Goal: Task Accomplishment & Management: Use online tool/utility

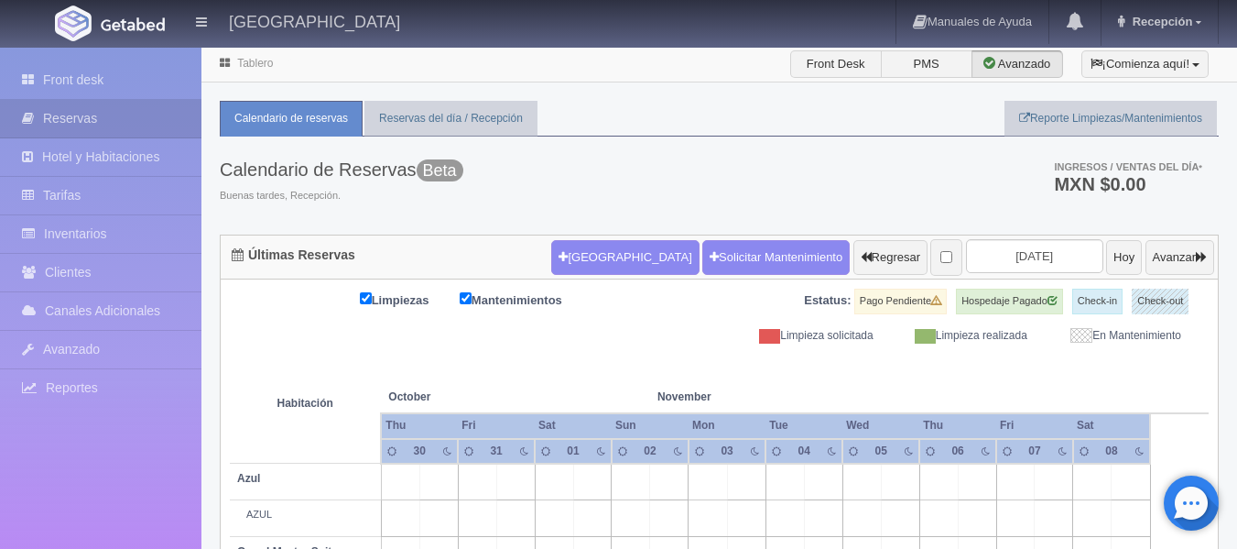
click at [640, 104] on ul "Calendario de reservas Reservas del día / Recepción Reporte Limpiezas/Mantenimi…" at bounding box center [719, 119] width 999 height 36
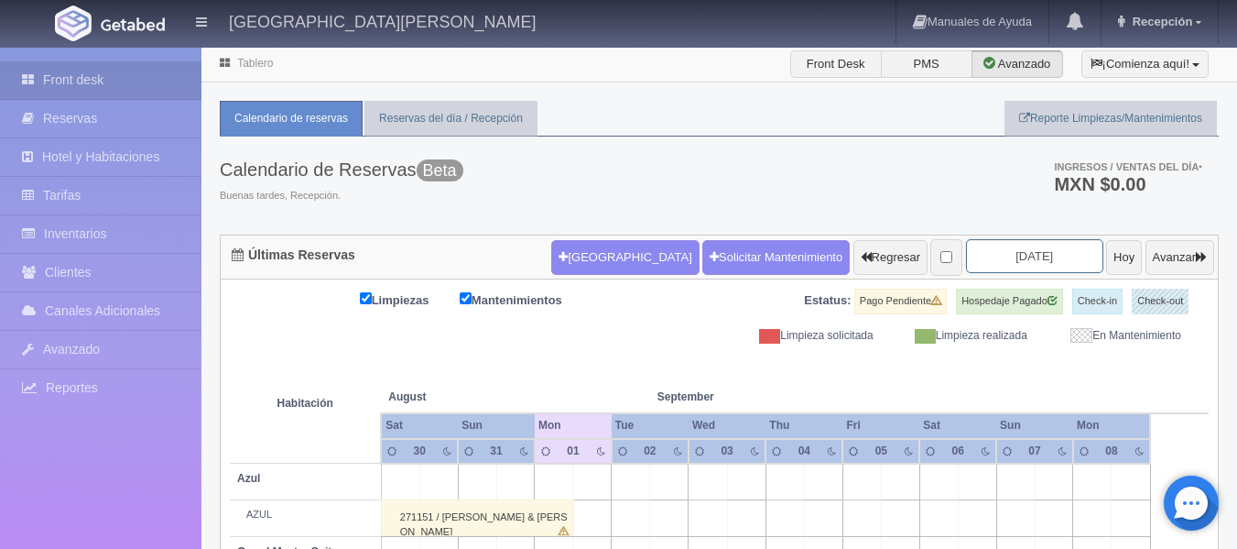
click at [1007, 255] on input "[DATE]" at bounding box center [1034, 256] width 137 height 34
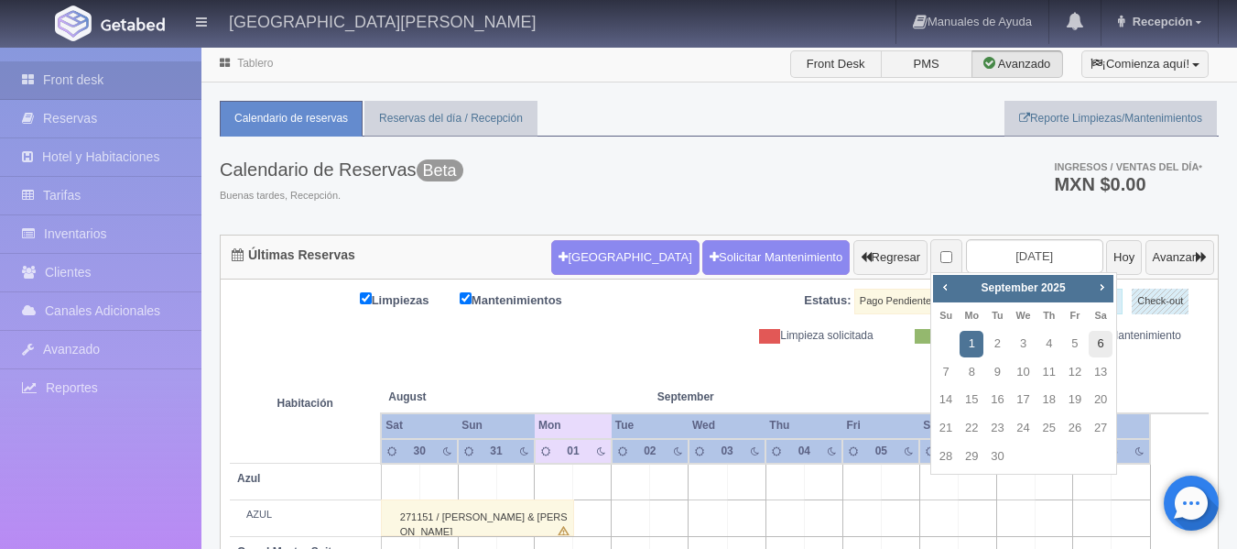
click at [1098, 340] on link "6" at bounding box center [1101, 344] width 24 height 27
type input "2025-09-06"
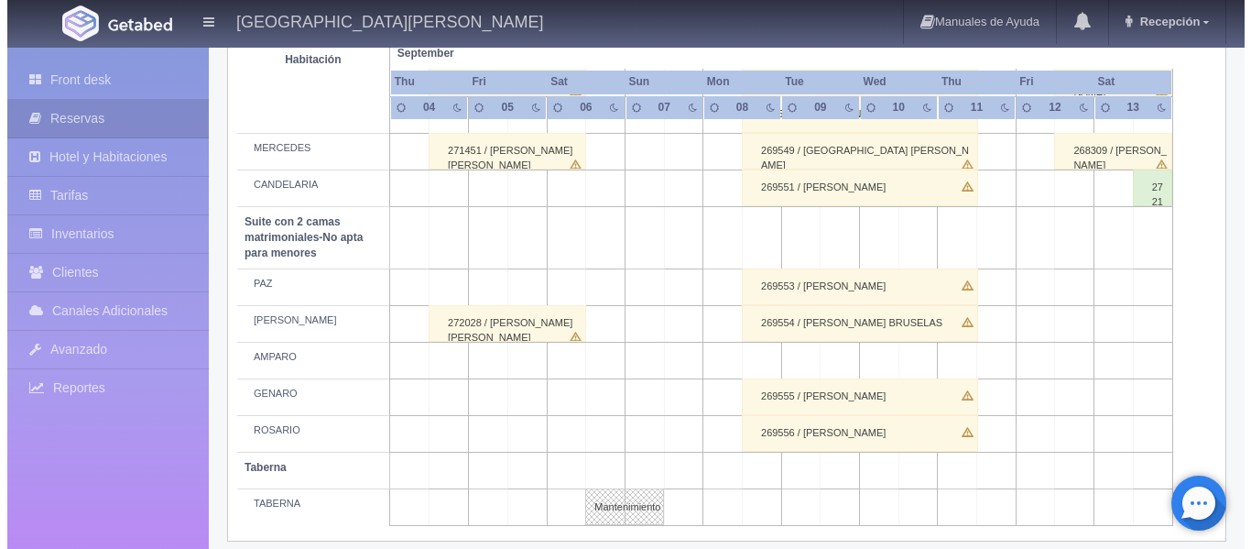
scroll to position [1481, 0]
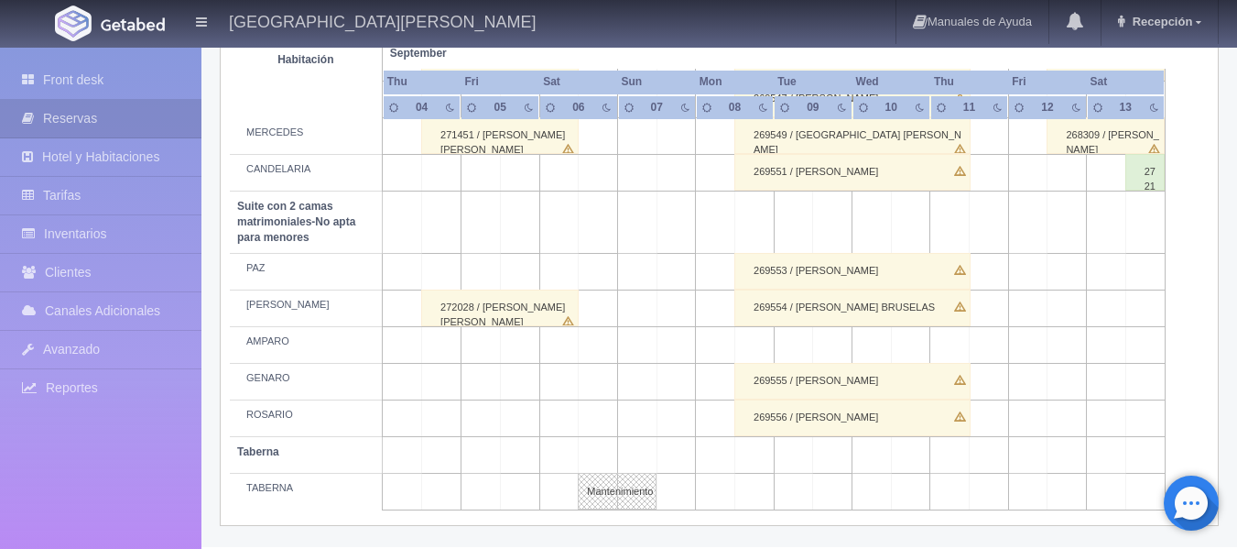
click at [749, 350] on td at bounding box center [754, 345] width 39 height 37
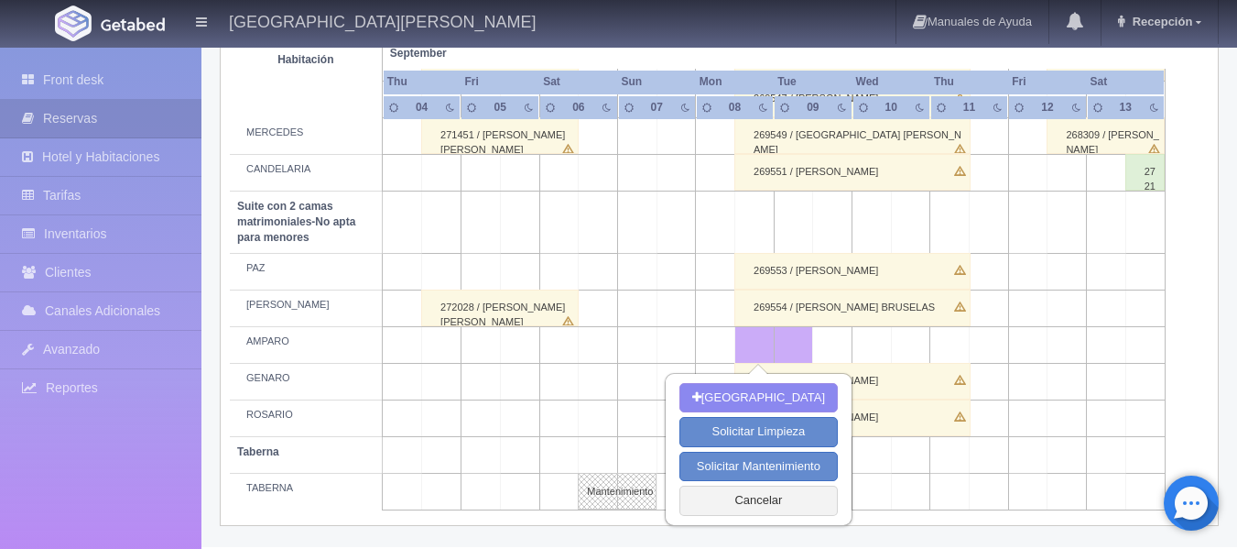
click at [753, 343] on td at bounding box center [754, 345] width 39 height 37
click at [780, 501] on button "Cancelar" at bounding box center [758, 500] width 158 height 30
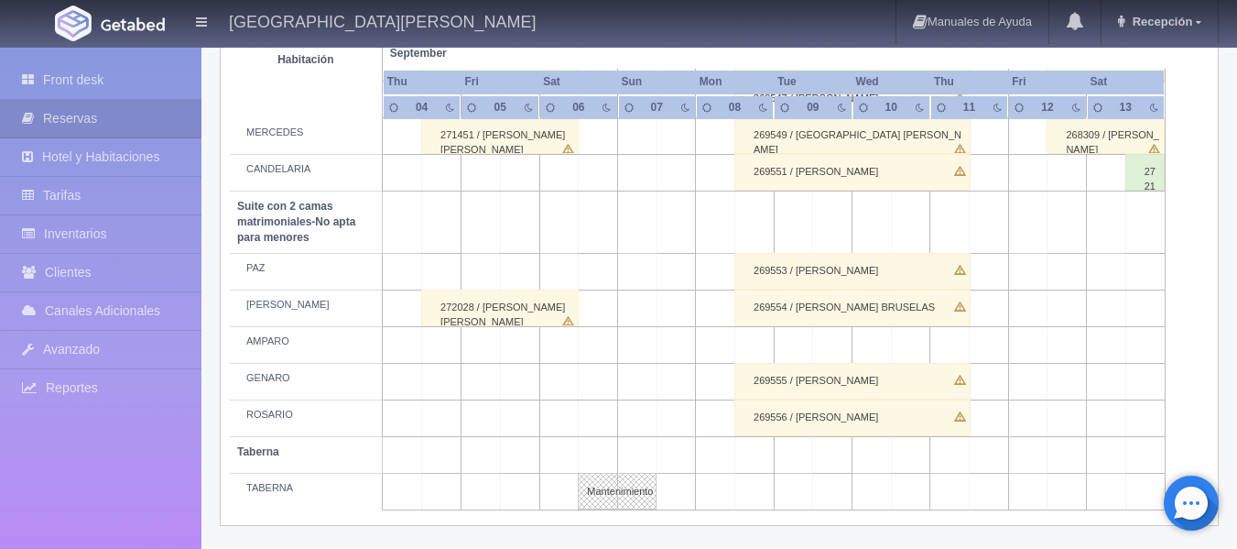
click at [762, 350] on td at bounding box center [754, 345] width 39 height 37
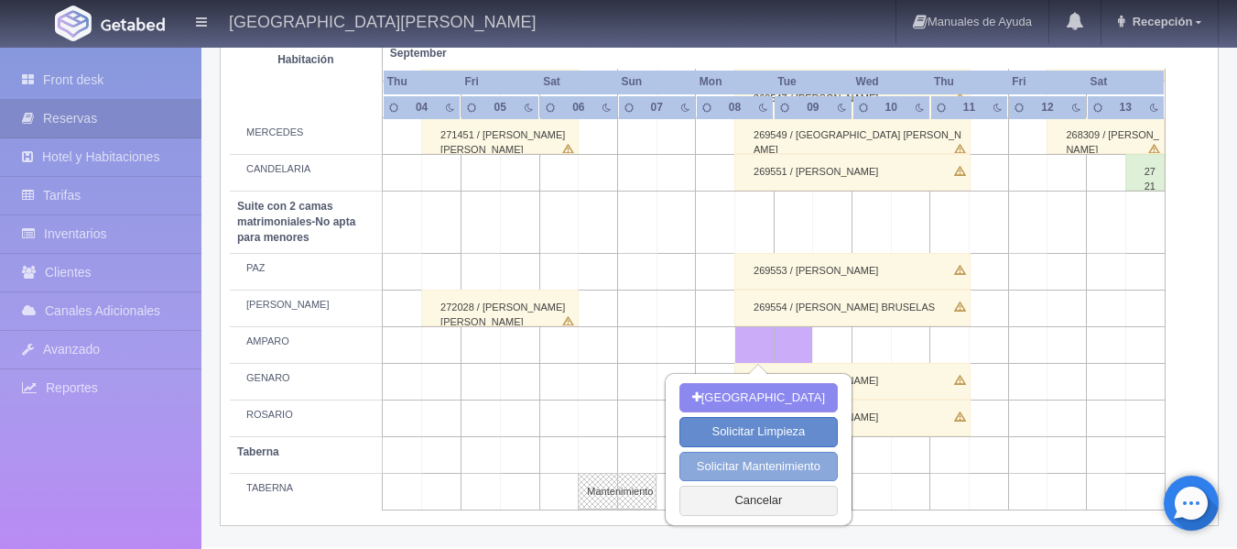
click at [750, 469] on button "Solicitar Mantenimiento" at bounding box center [758, 466] width 158 height 30
select select "Mantenimiento"
type input "08-09-2025"
type input "[DATE]"
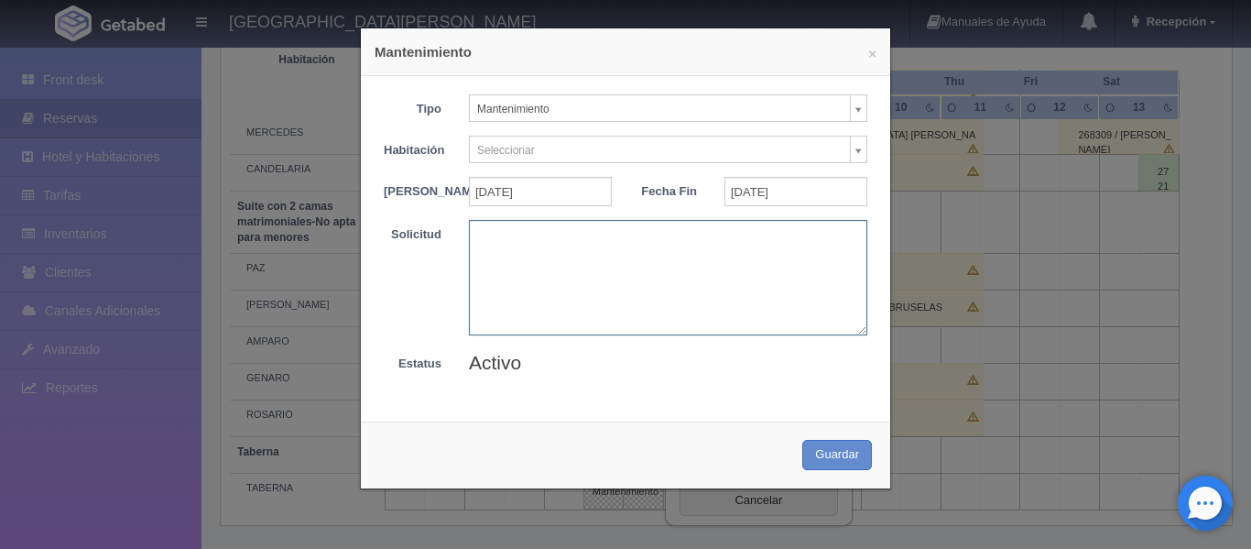
click at [514, 265] on textarea at bounding box center [668, 277] width 398 height 114
type textarea "Ricardo"
click at [840, 458] on button "Guardar" at bounding box center [837, 455] width 70 height 30
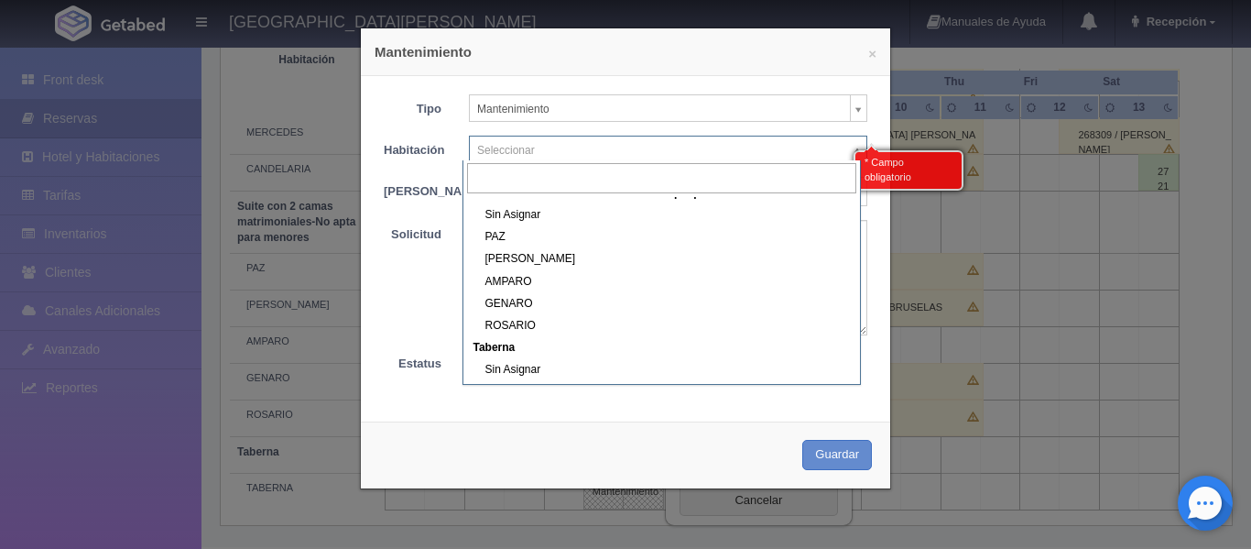
scroll to position [824, 0]
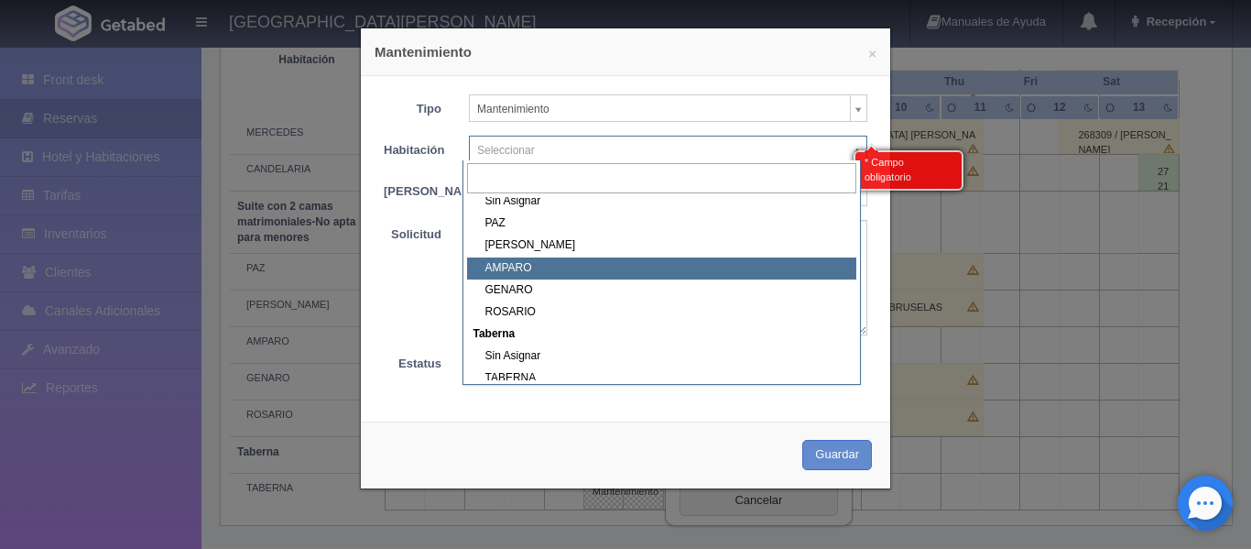
select select "1891_AMPARO"
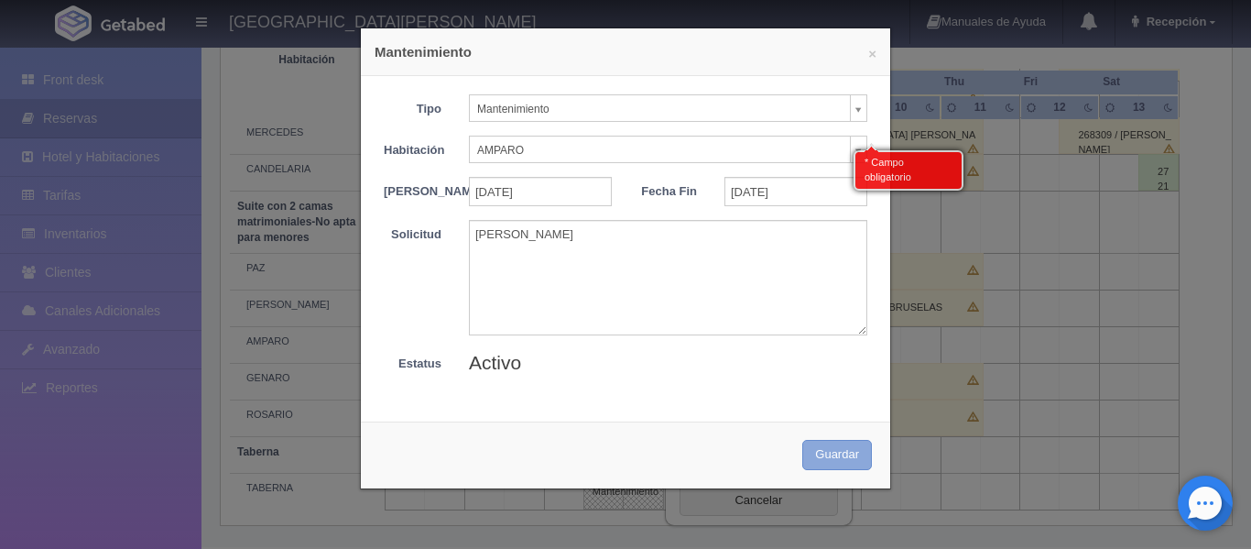
click at [829, 469] on button "Guardar" at bounding box center [837, 455] width 70 height 30
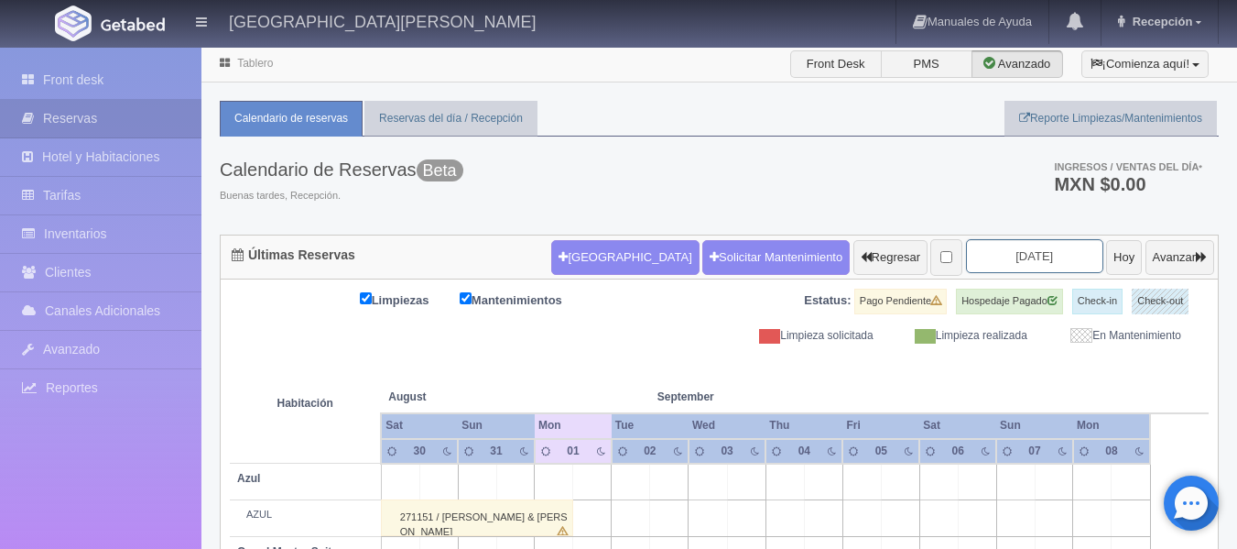
click at [999, 261] on input "2025-09-01" at bounding box center [1034, 256] width 137 height 34
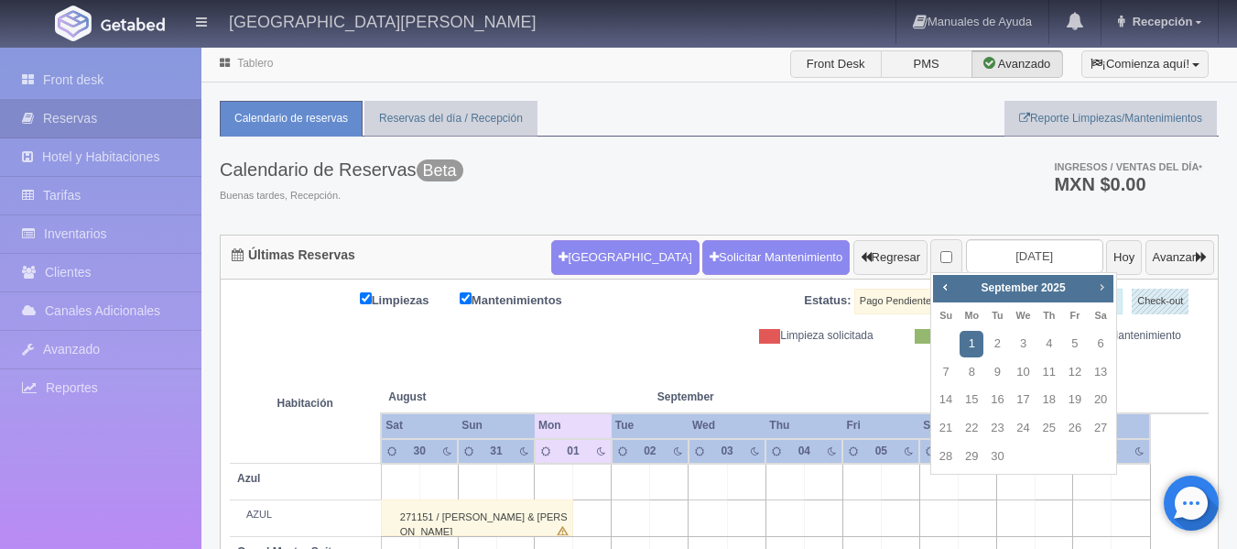
click at [1103, 292] on span "Next" at bounding box center [1101, 286] width 15 height 15
click at [950, 288] on span "Prev" at bounding box center [945, 286] width 15 height 15
click at [972, 374] on link "8" at bounding box center [972, 372] width 24 height 27
type input "[DATE]"
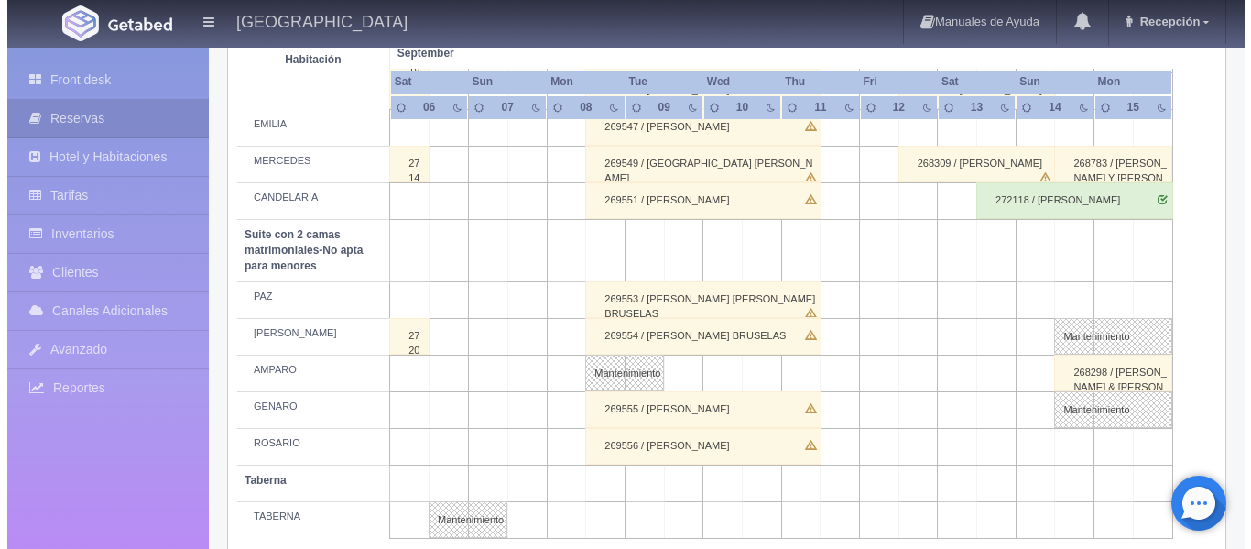
scroll to position [1465, 0]
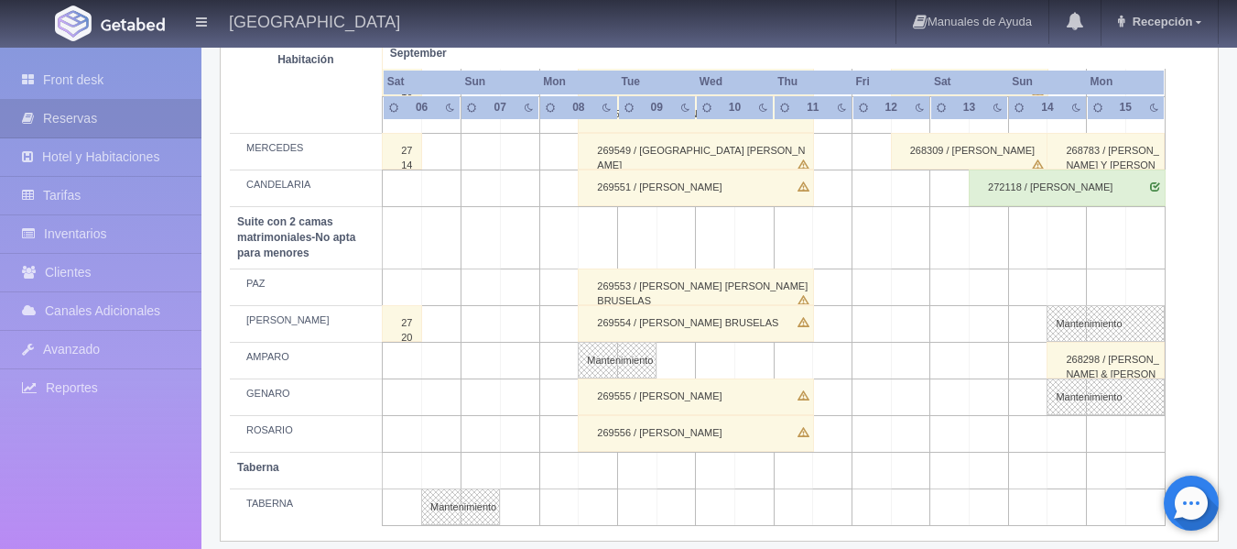
click at [675, 359] on td at bounding box center [676, 360] width 39 height 37
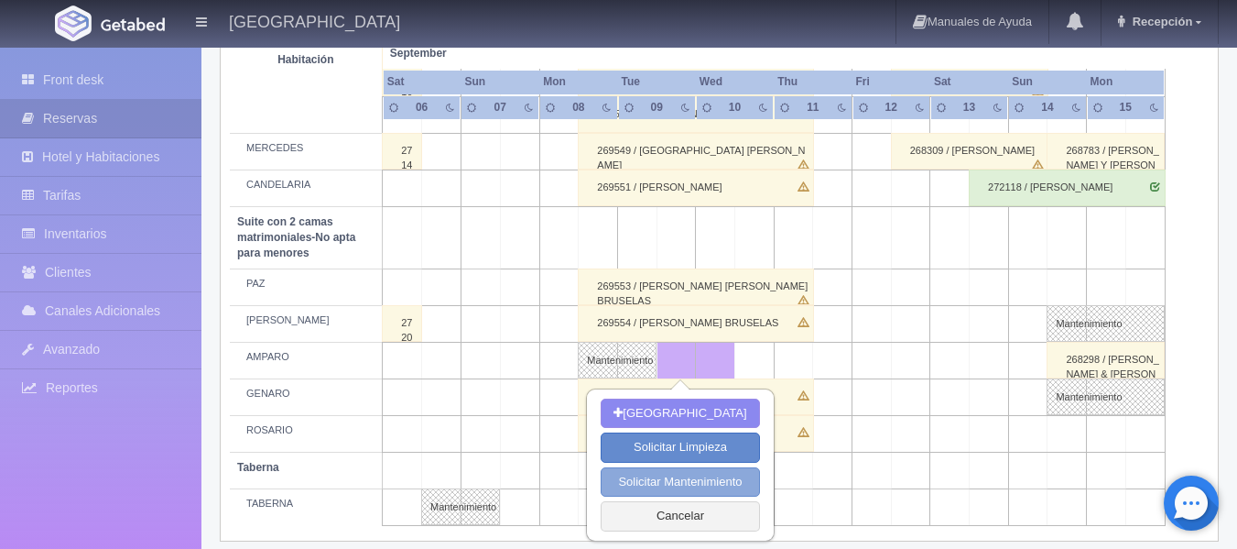
click at [678, 480] on button "Solicitar Mantenimiento" at bounding box center [680, 482] width 158 height 30
select select "Mantenimiento"
type input "09-09-2025"
type input "10-09-2025"
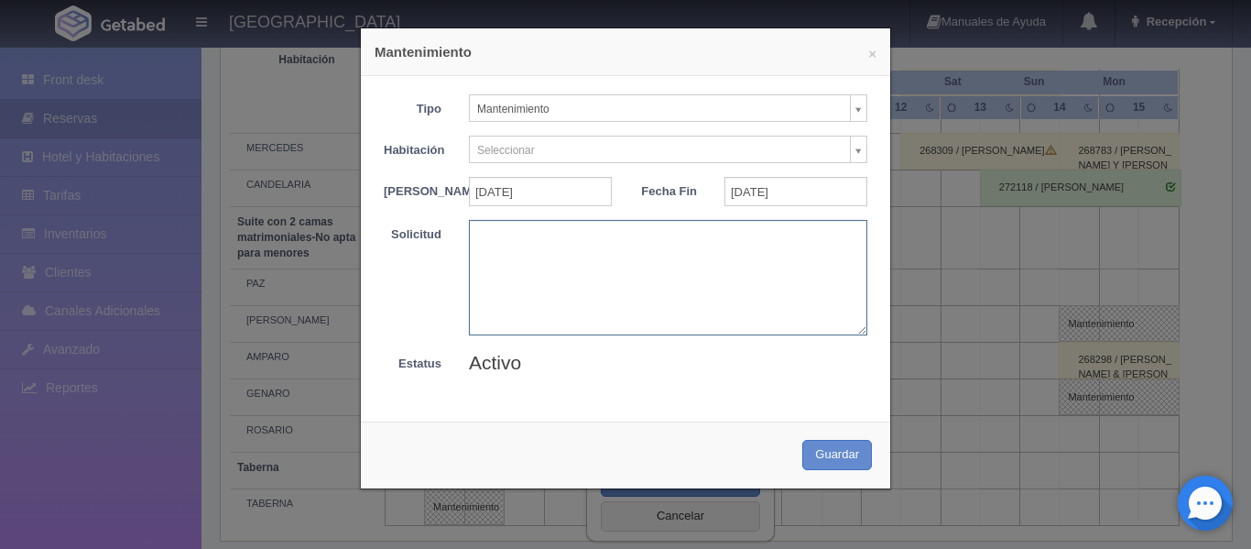
click at [513, 288] on textarea at bounding box center [668, 277] width 398 height 114
type textarea "Ricardo"
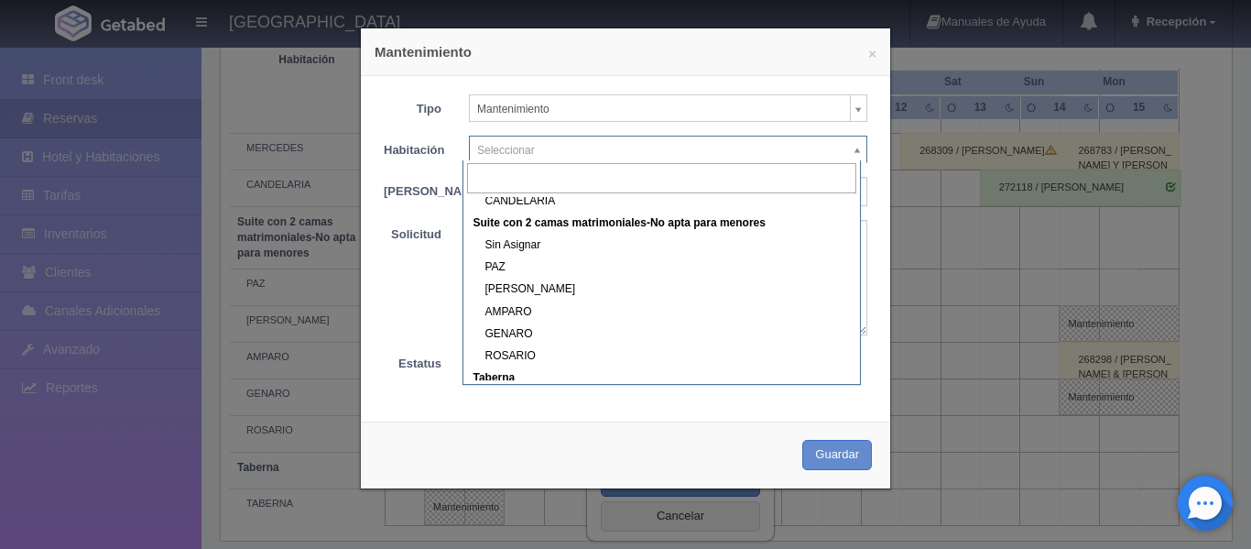
scroll to position [833, 0]
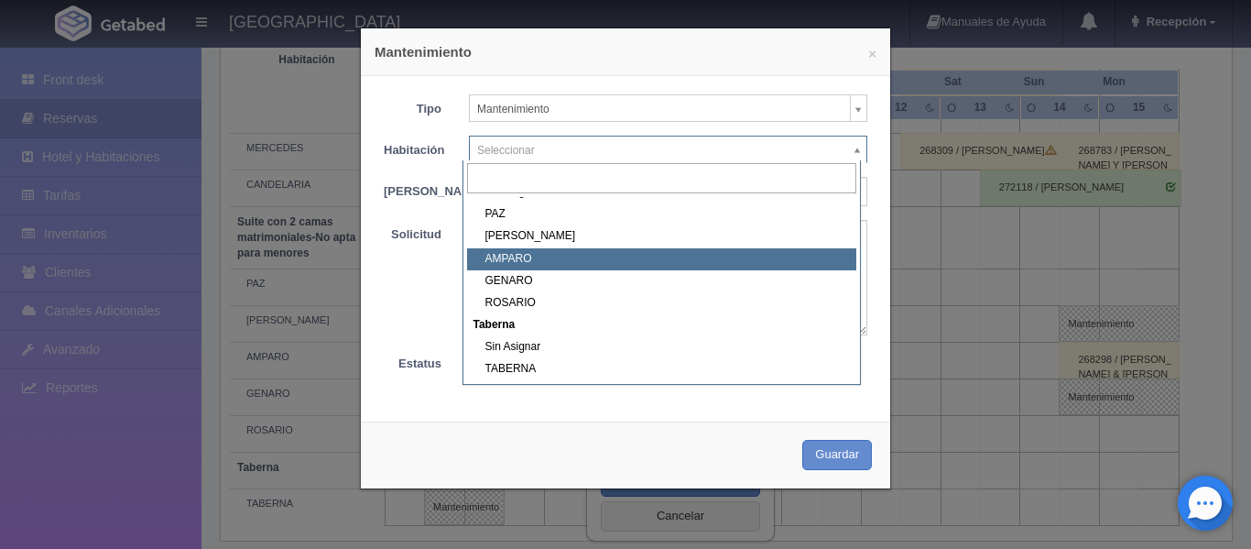
select select "1891_AMPARO"
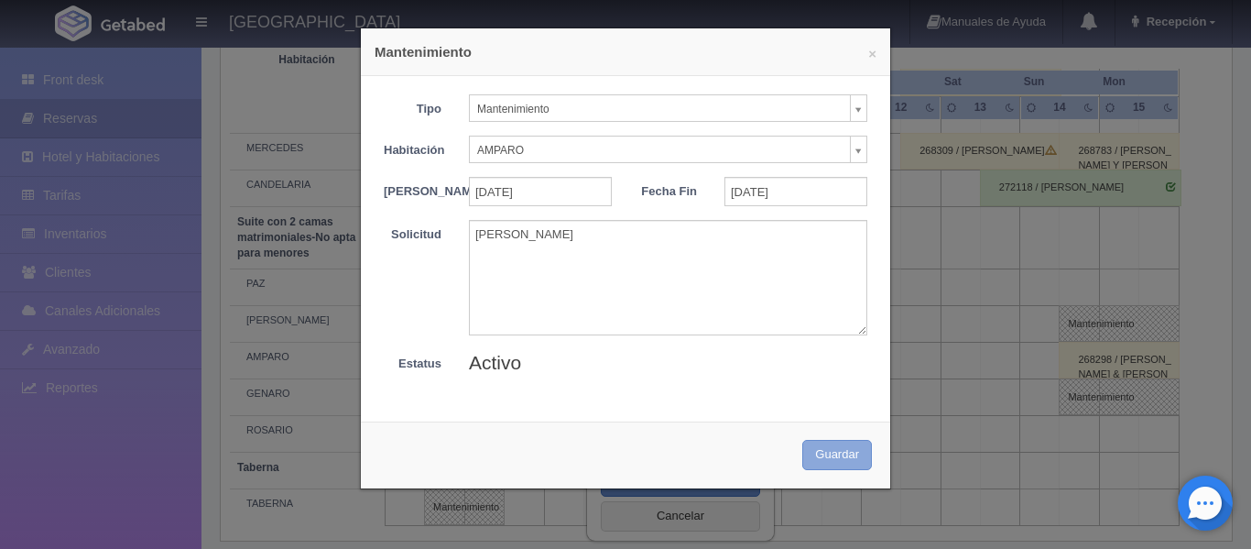
click at [833, 469] on button "Guardar" at bounding box center [837, 455] width 70 height 30
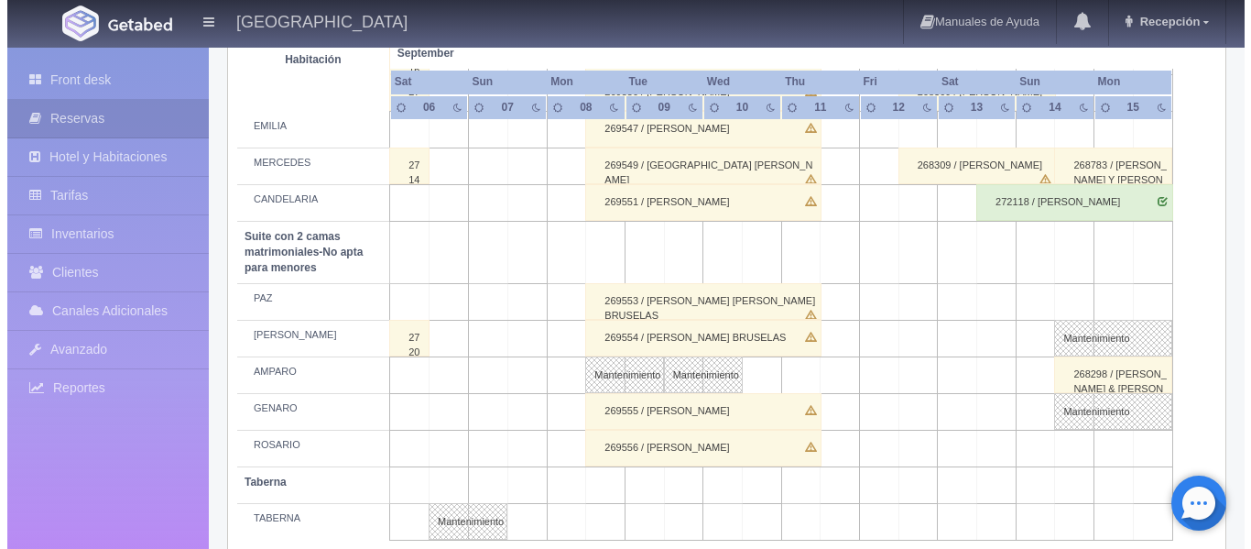
scroll to position [1481, 0]
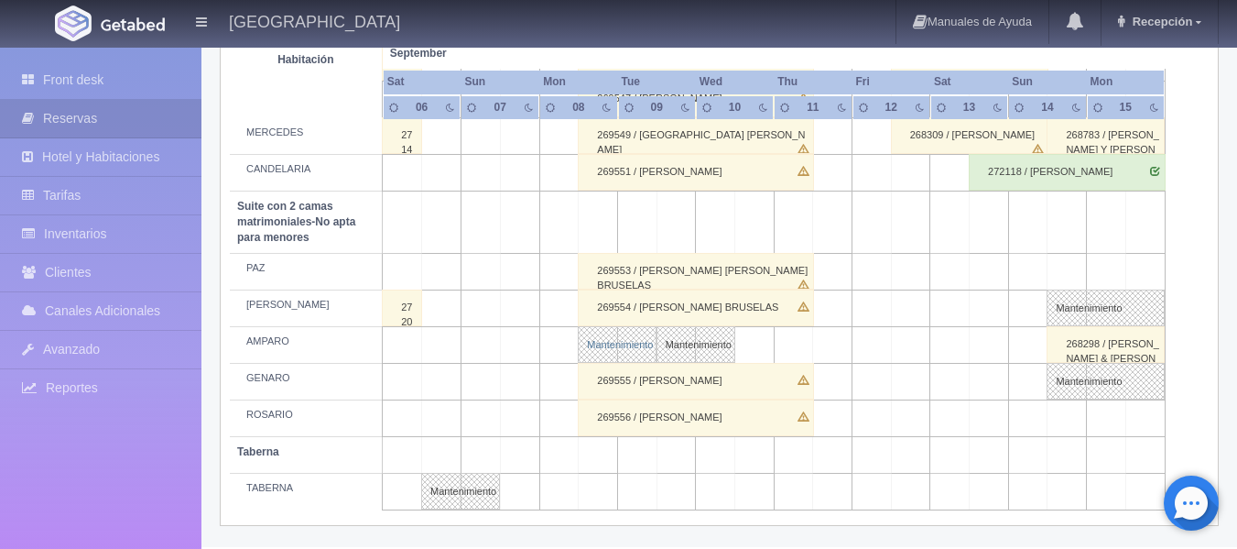
click at [628, 350] on link "Mantenimiento" at bounding box center [617, 344] width 79 height 37
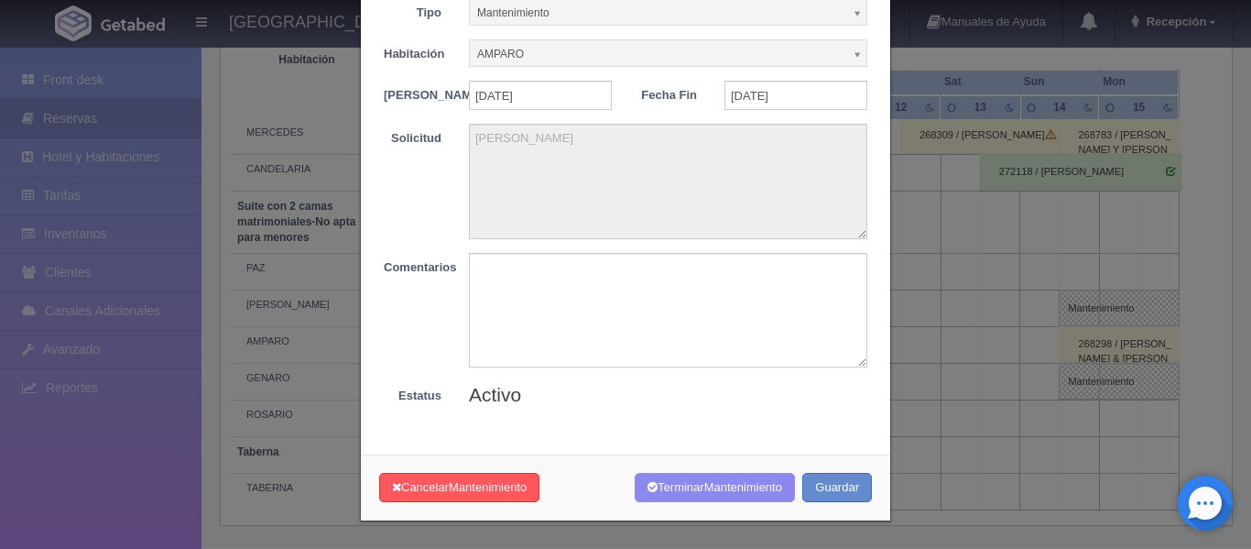
scroll to position [107, 0]
click at [826, 490] on button "Guardar" at bounding box center [837, 488] width 70 height 30
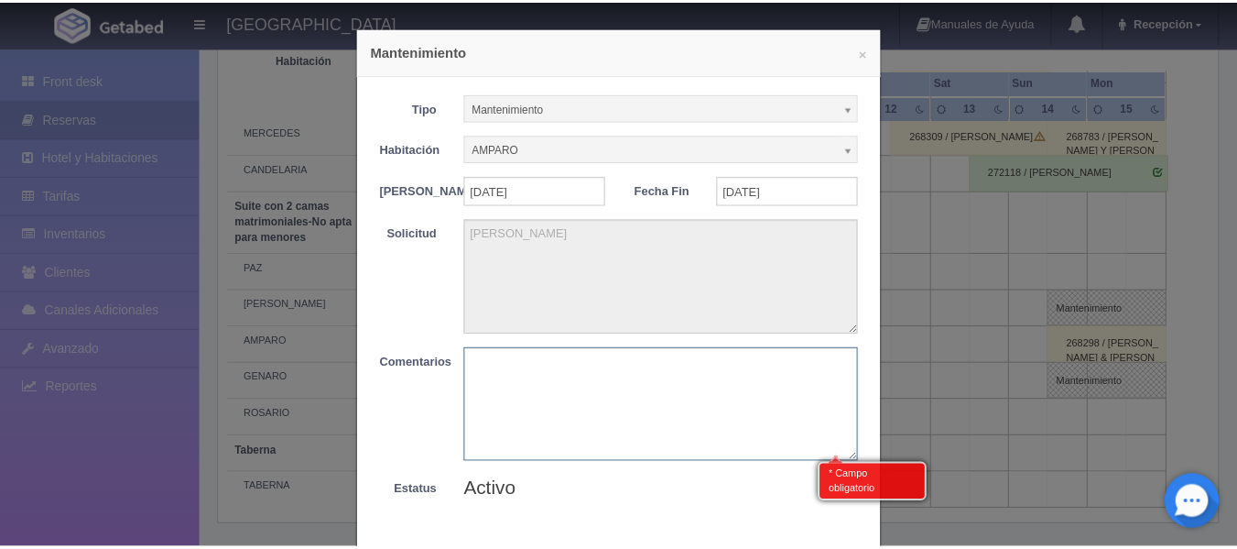
scroll to position [0, 0]
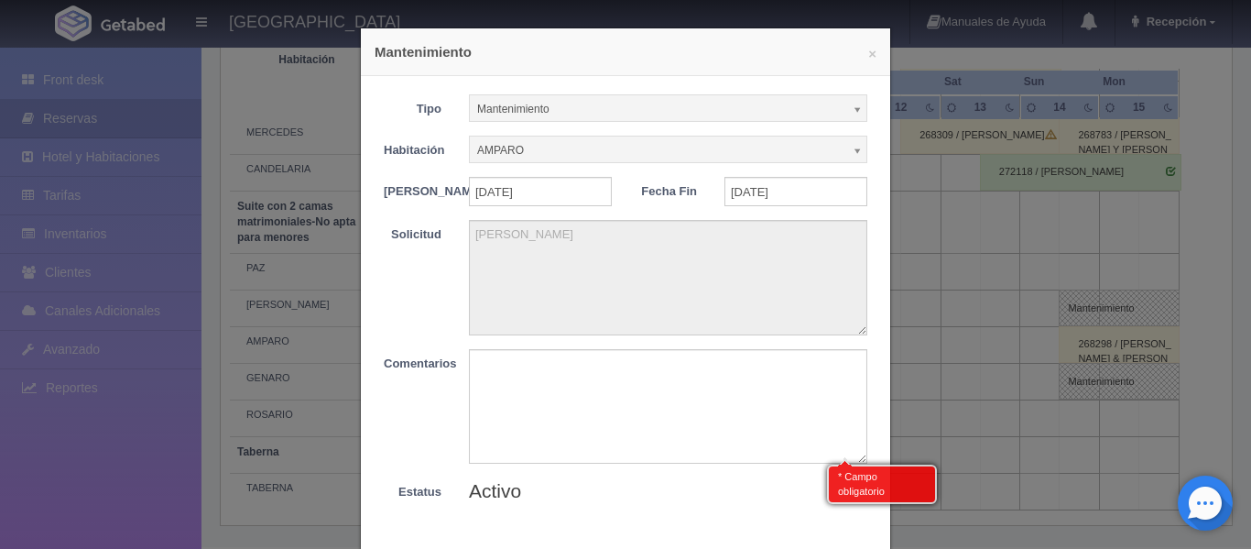
click at [870, 58] on div "× Mantenimiento" at bounding box center [625, 52] width 529 height 48
click at [868, 49] on button "×" at bounding box center [872, 54] width 8 height 14
